Goal: Check status: Check status

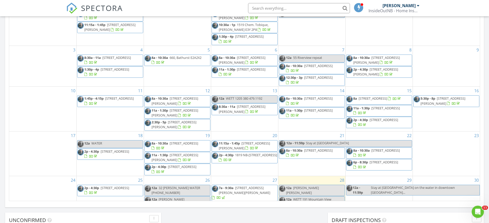
scroll to position [464, 489]
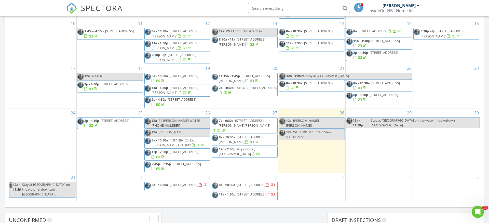
click at [70, 7] on img at bounding box center [71, 8] width 11 height 11
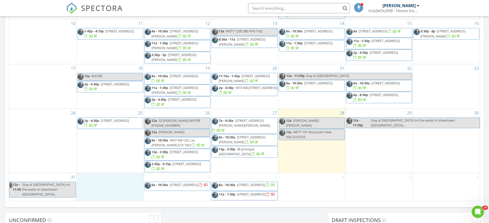
click at [114, 192] on div "1" at bounding box center [110, 187] width 67 height 28
click at [113, 178] on link "Event" at bounding box center [109, 179] width 26 height 8
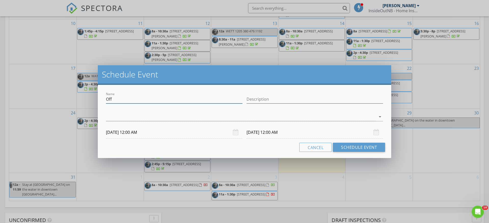
click at [126, 101] on input "Off" at bounding box center [174, 99] width 136 height 8
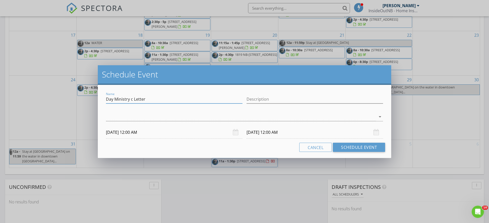
scroll to position [303, 0]
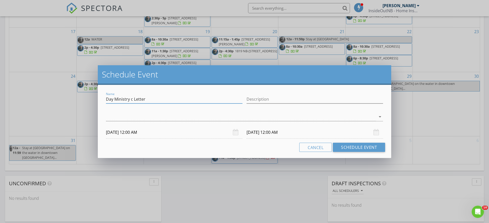
drag, startPoint x: 147, startPoint y: 100, endPoint x: 104, endPoint y: 100, distance: 43.5
click at [104, 100] on div "Name Day Ministry c Letter Description check_box_outline_blank Devon Bergsma ar…" at bounding box center [244, 121] width 293 height 73
type input "Day Ministry c Letter"
click at [258, 99] on input "Description" at bounding box center [314, 99] width 136 height 8
paste input "Day Ministry c Letter"
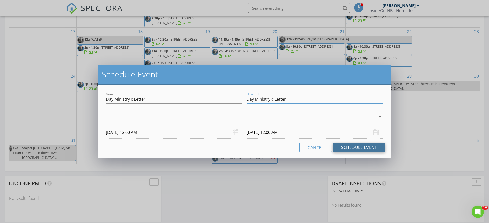
type input "Day Ministry c Letter"
click at [365, 148] on button "Schedule Event" at bounding box center [359, 147] width 52 height 9
click at [285, 117] on div at bounding box center [241, 117] width 270 height 8
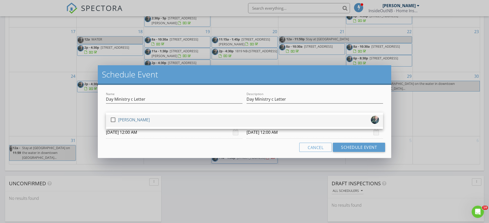
click at [285, 120] on div "check_box_outline_blank Devon Bergsma" at bounding box center [244, 121] width 269 height 10
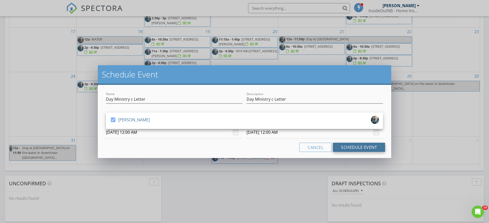
click at [355, 147] on button "Schedule Event" at bounding box center [359, 147] width 52 height 9
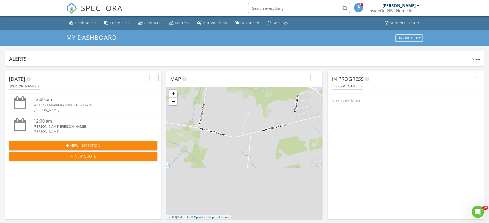
scroll to position [0, 0]
click at [181, 23] on div "Metrics" at bounding box center [182, 22] width 14 height 5
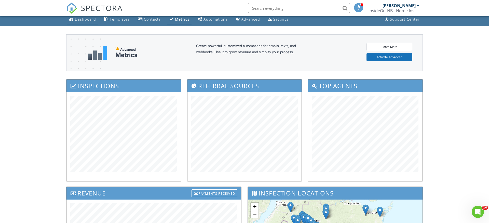
scroll to position [4, 0]
click at [84, 19] on div "Dashboard" at bounding box center [85, 19] width 21 height 5
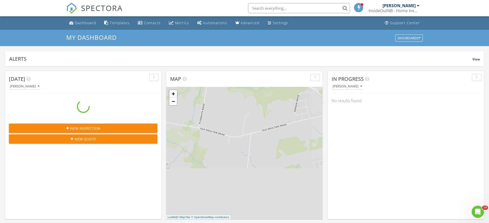
scroll to position [464, 489]
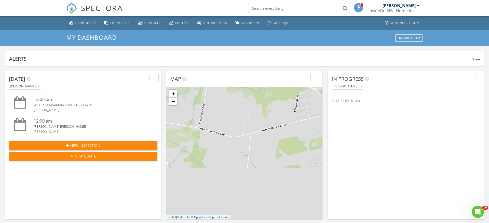
click at [404, 9] on div "InsideOutNB - Home Inspections" at bounding box center [393, 10] width 51 height 5
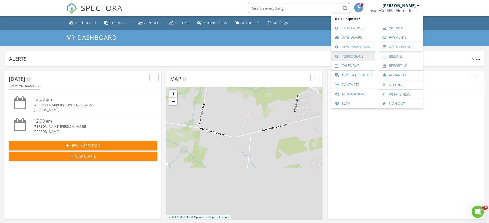
click at [357, 57] on link "Inspections" at bounding box center [353, 56] width 39 height 9
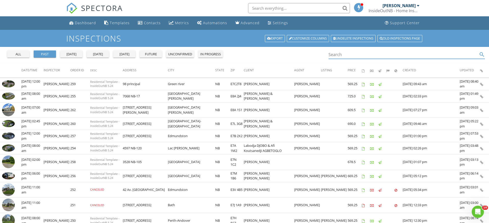
click at [351, 57] on input "Search" at bounding box center [402, 54] width 149 height 8
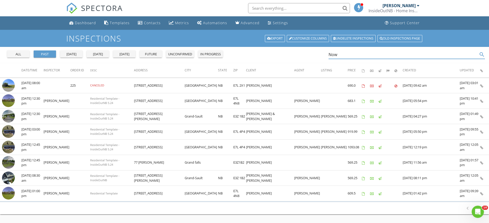
type input "Now"
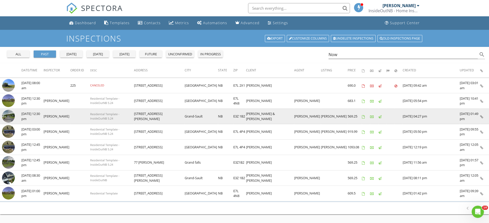
drag, startPoint x: 316, startPoint y: 70, endPoint x: 481, endPoint y: 116, distance: 171.6
click at [481, 116] on icon at bounding box center [481, 116] width 3 height 3
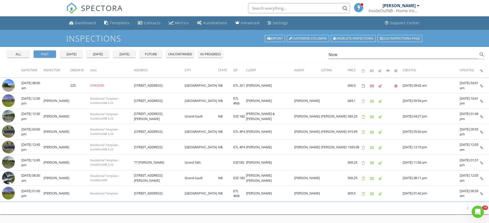
click at [71, 8] on img at bounding box center [71, 8] width 11 height 11
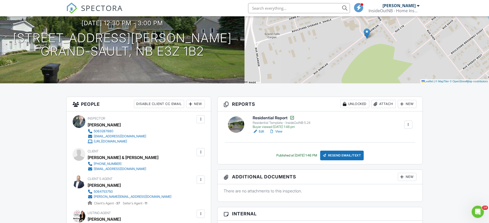
scroll to position [54, 0]
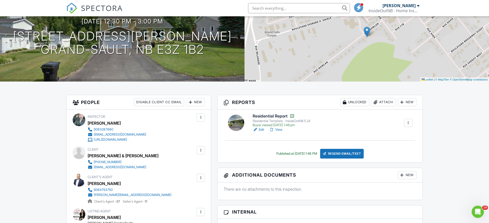
click at [406, 121] on div at bounding box center [408, 122] width 5 height 5
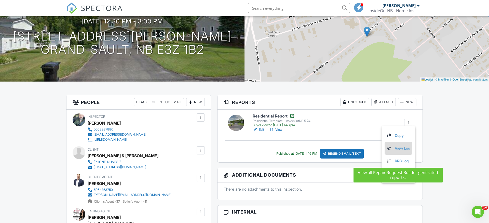
click at [403, 148] on link "View Log" at bounding box center [399, 148] width 24 height 6
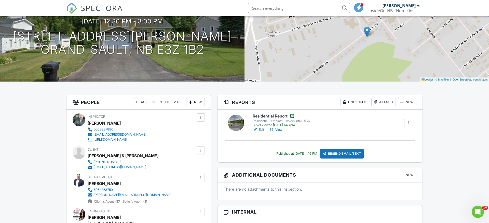
click at [279, 130] on link "View" at bounding box center [275, 129] width 13 height 5
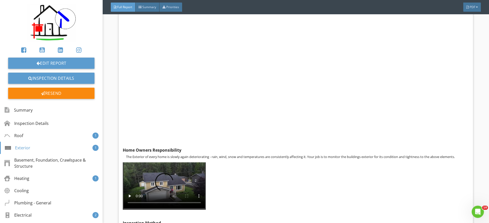
scroll to position [1277, 0]
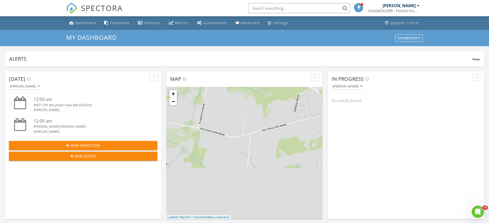
click at [404, 10] on div "InsideOutNB - Home Inspections" at bounding box center [393, 10] width 51 height 5
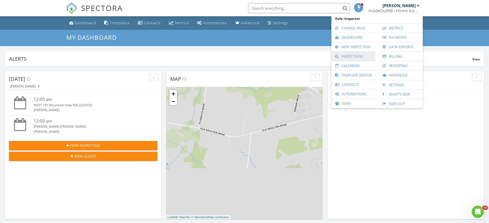
click at [354, 56] on link "Inspections" at bounding box center [353, 56] width 39 height 9
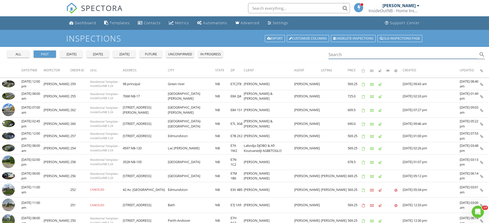
click at [339, 56] on input "Search" at bounding box center [402, 54] width 149 height 8
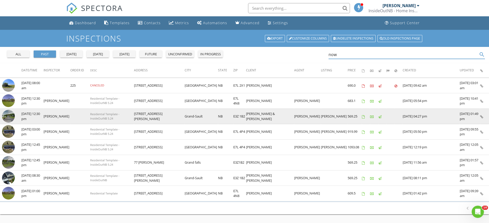
type input "now"
click at [481, 116] on icon at bounding box center [481, 116] width 3 height 3
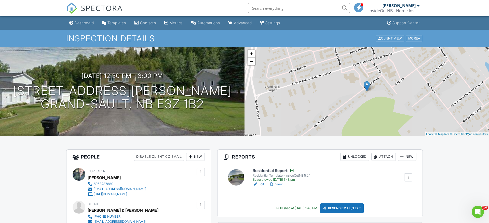
click at [278, 184] on link "View" at bounding box center [275, 184] width 13 height 5
